Goal: Information Seeking & Learning: Learn about a topic

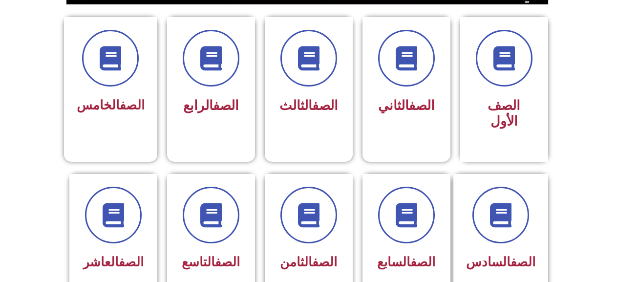
scroll to position [293, 0]
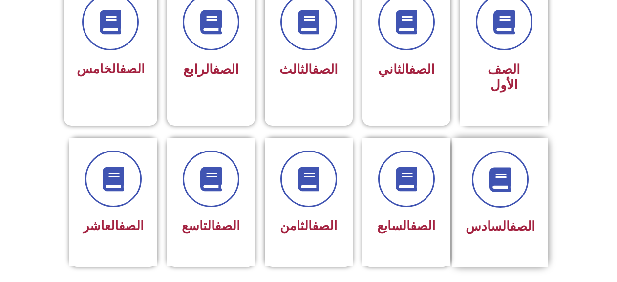
click at [541, 197] on div "الصف السادس" at bounding box center [500, 202] width 96 height 129
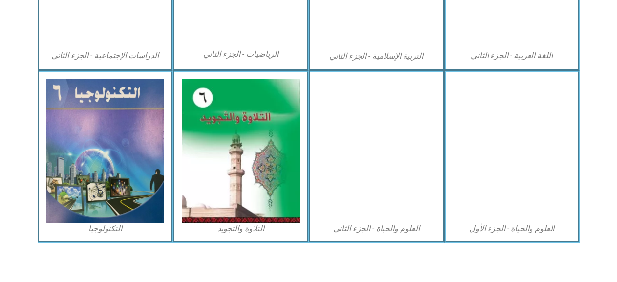
scroll to position [588, 0]
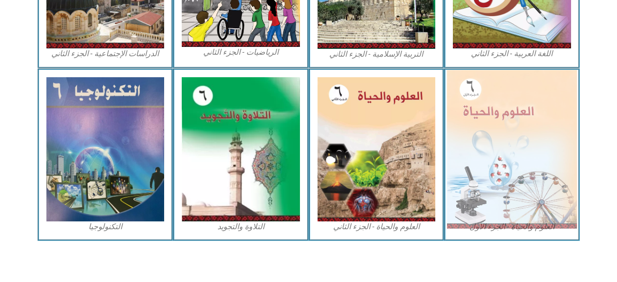
click at [504, 177] on img at bounding box center [512, 149] width 130 height 158
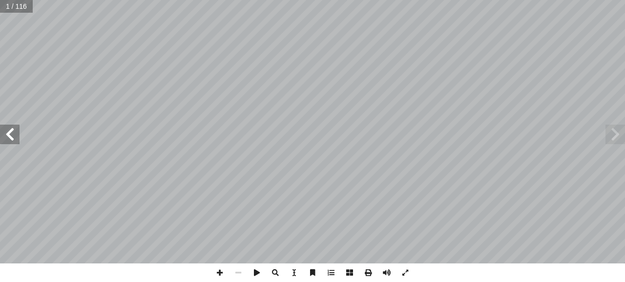
click at [11, 140] on span at bounding box center [10, 135] width 20 height 20
click at [2, 132] on span at bounding box center [10, 135] width 20 height 20
click at [2, 131] on span at bounding box center [10, 135] width 20 height 20
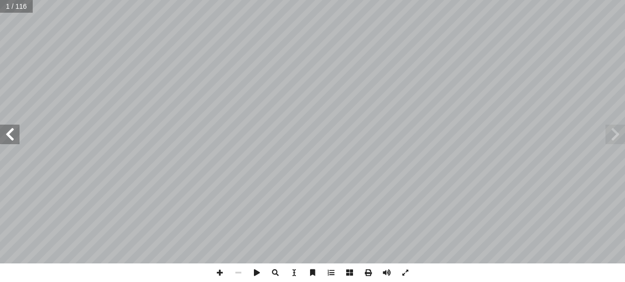
click at [4, 130] on span at bounding box center [10, 135] width 20 height 20
click at [5, 134] on span at bounding box center [10, 135] width 20 height 20
click at [26, 128] on div "٨ ة َّ كائنات مجهري :) ١ نشاط ( شاهد؟ أ � � رة، ماذ ّ كب ُ لم � دة ثم بالعدسة ّ…" at bounding box center [312, 131] width 625 height 263
click at [10, 136] on span at bounding box center [10, 135] width 20 height 20
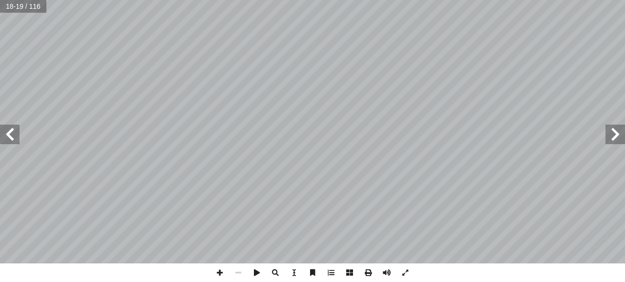
click at [10, 136] on span at bounding box center [10, 135] width 20 height 20
click at [606, 134] on span at bounding box center [616, 135] width 20 height 20
drag, startPoint x: 223, startPoint y: 278, endPoint x: 223, endPoint y: 268, distance: 9.8
click at [223, 277] on span at bounding box center [219, 272] width 19 height 19
click at [616, 138] on span at bounding box center [616, 135] width 20 height 20
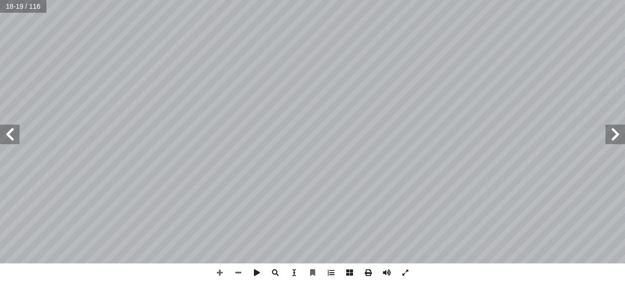
click at [14, 129] on span at bounding box center [10, 135] width 20 height 20
